Goal: Transaction & Acquisition: Register for event/course

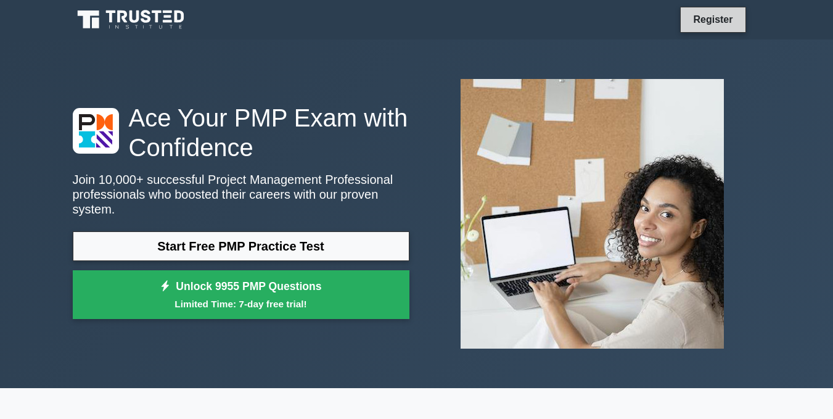
click at [729, 24] on link "Register" at bounding box center [713, 19] width 54 height 15
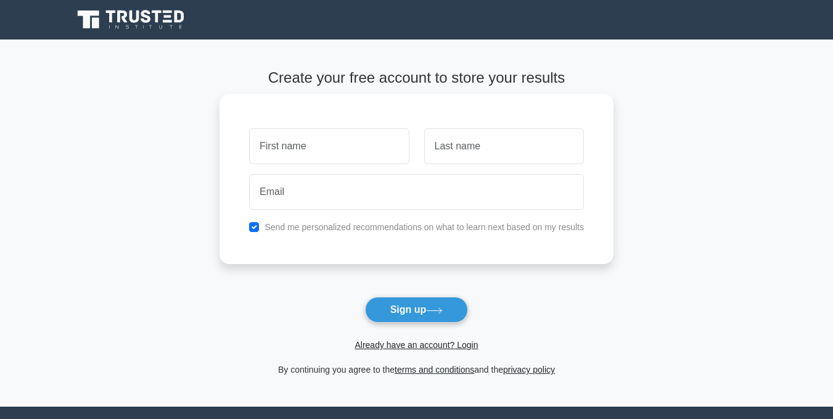
click at [373, 147] on input "text" at bounding box center [329, 146] width 160 height 36
type input "andile"
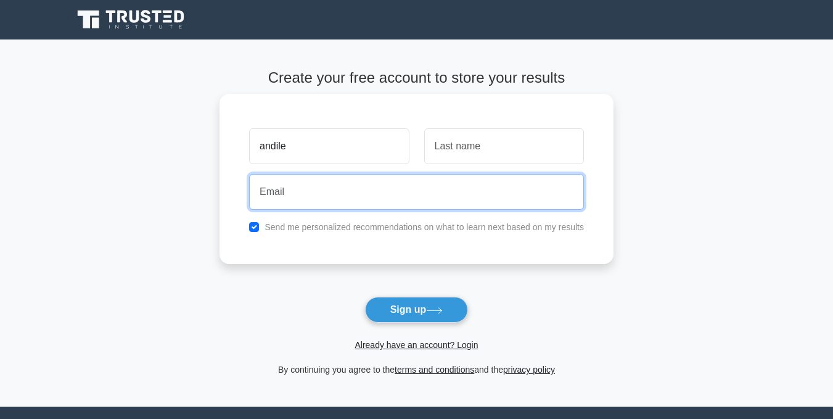
click at [416, 191] on input "email" at bounding box center [416, 192] width 335 height 36
type input "bubuskie022@gmail.com"
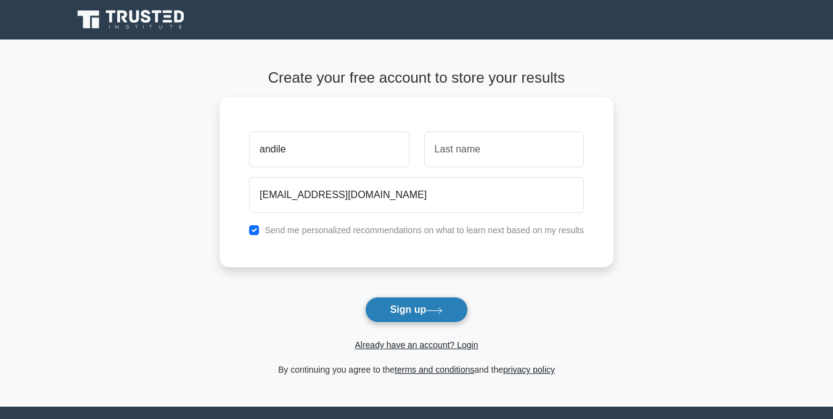
click at [426, 313] on button "Sign up" at bounding box center [417, 310] width 104 height 26
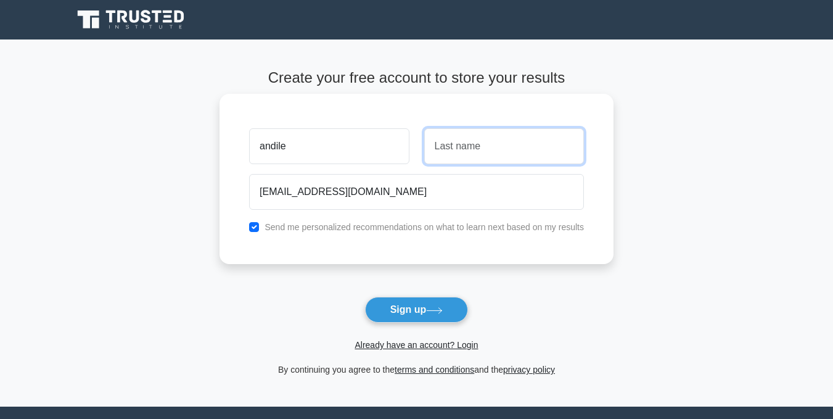
click at [568, 145] on input "text" at bounding box center [504, 146] width 160 height 36
click at [453, 151] on input "mat;lhadisa" at bounding box center [504, 146] width 160 height 36
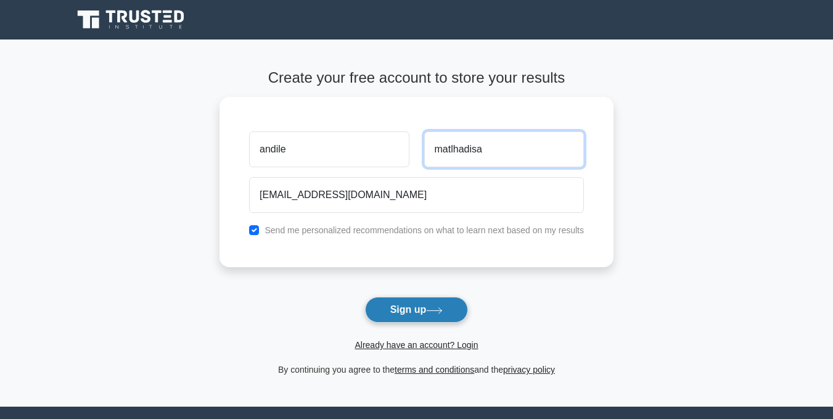
type input "matlhadisa"
click at [455, 318] on button "Sign up" at bounding box center [417, 310] width 104 height 26
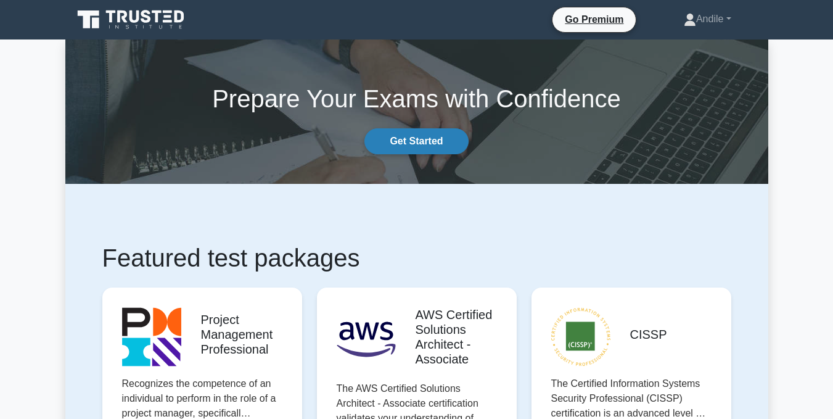
click at [429, 146] on link "Get Started" at bounding box center [416, 141] width 104 height 26
